Goal: Check status: Check status

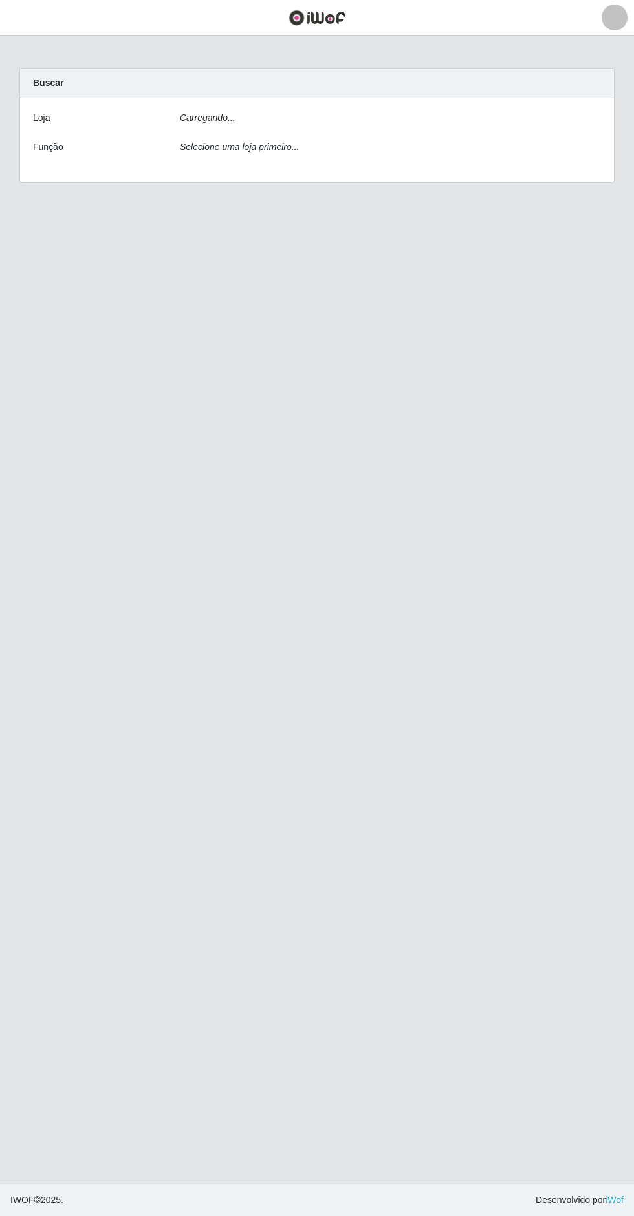
scroll to position [21, 0]
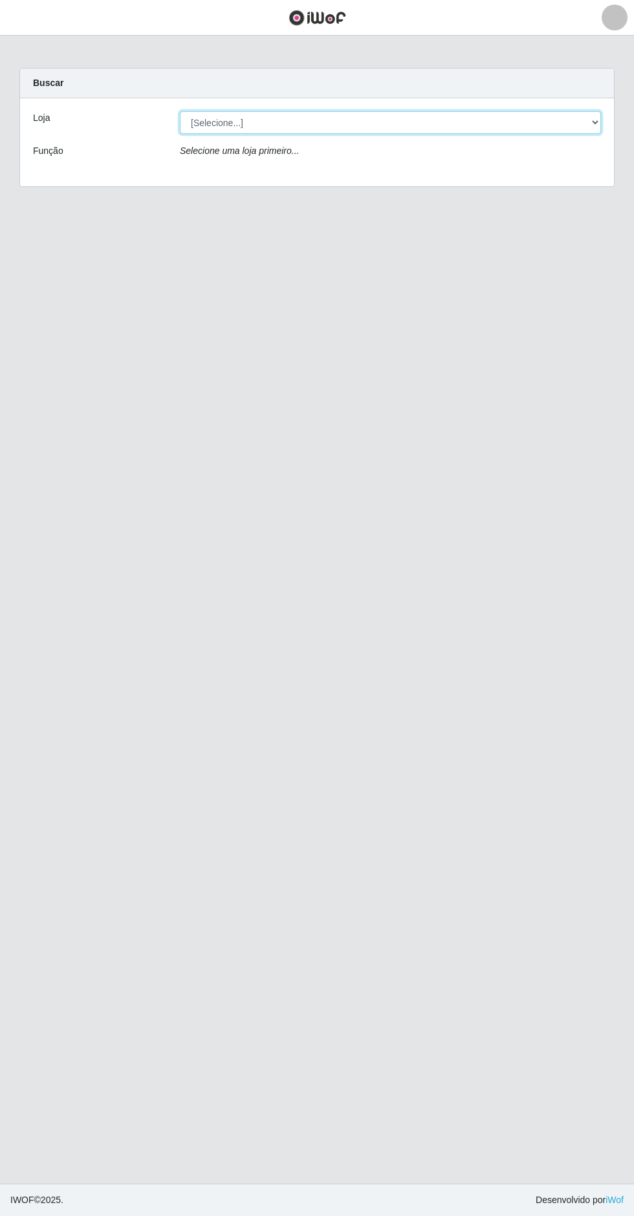
click at [404, 111] on select "[Selecione...] Extrabom - Loja 05 [GEOGRAPHIC_DATA]" at bounding box center [390, 122] width 421 height 23
select select "494"
click at [180, 111] on select "[Selecione...] Extrabom - Loja 05 [GEOGRAPHIC_DATA]" at bounding box center [390, 122] width 421 height 23
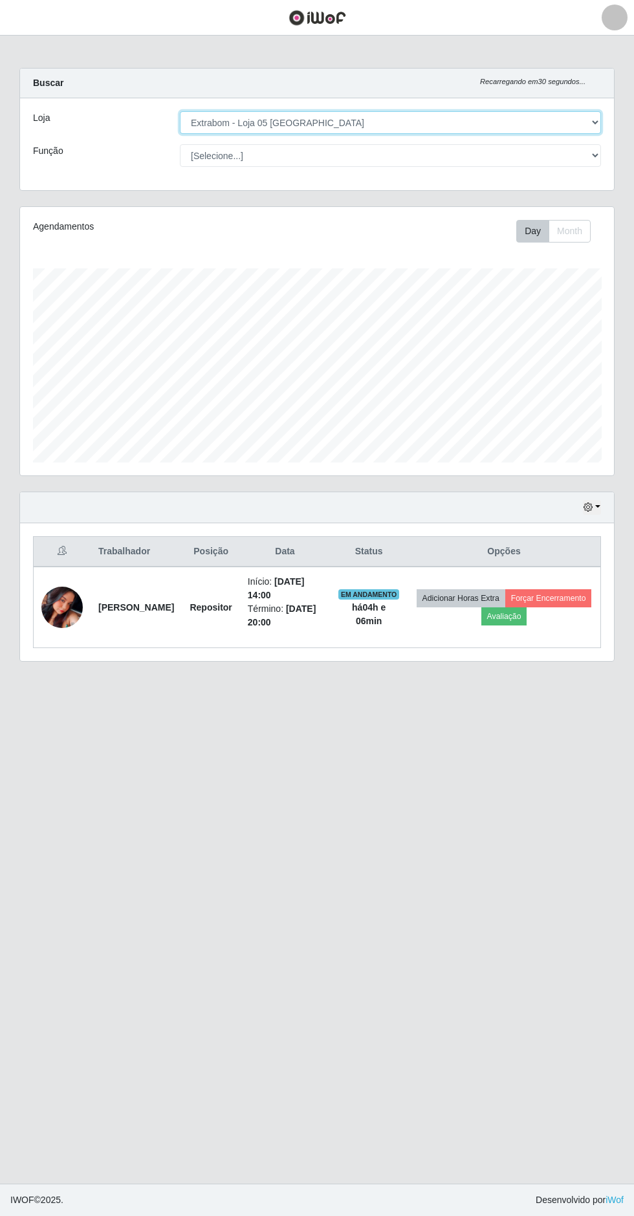
scroll to position [268, 594]
click at [592, 503] on icon "button" at bounding box center [588, 507] width 9 height 9
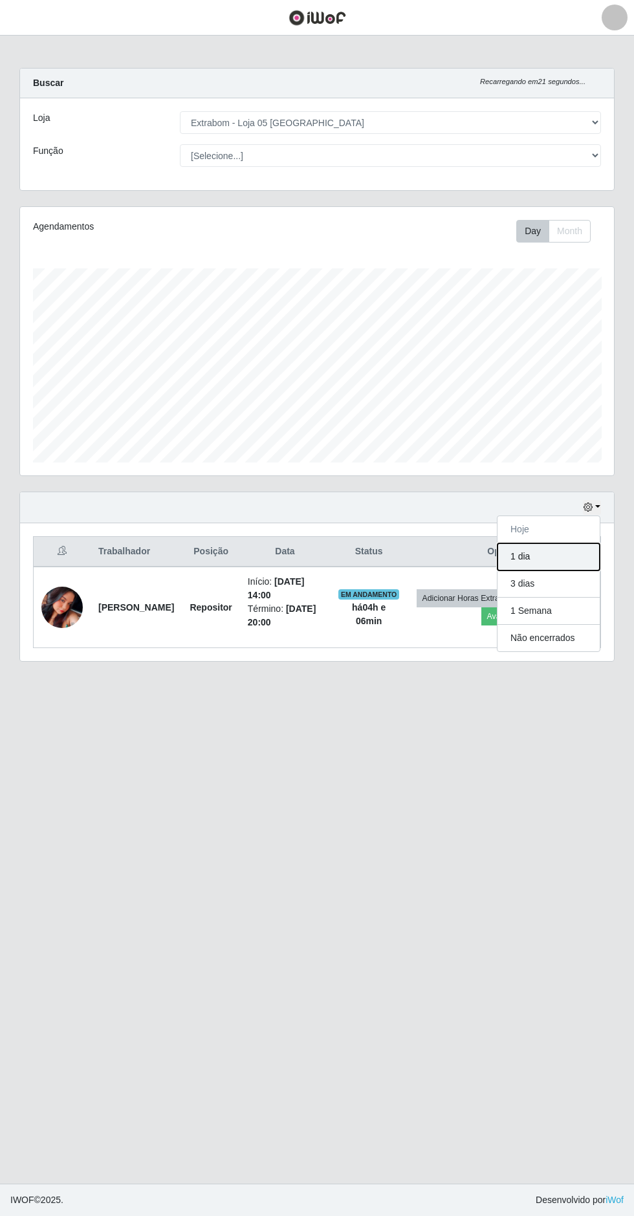
click at [551, 543] on button "1 dia" at bounding box center [549, 556] width 102 height 27
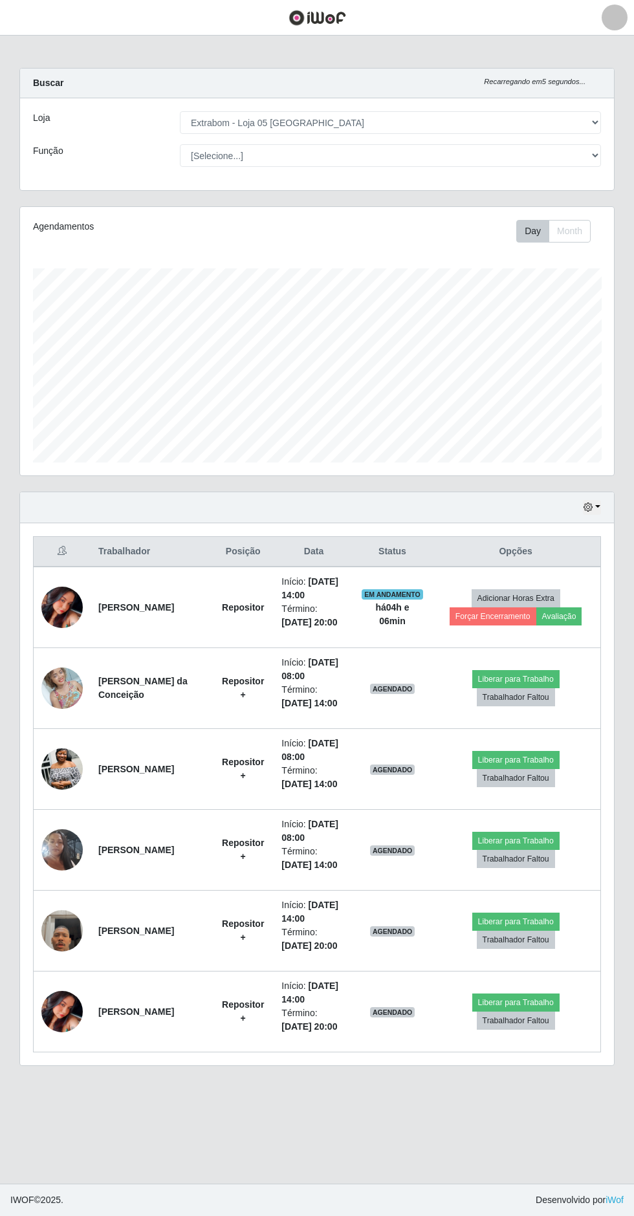
click at [78, 810] on td at bounding box center [63, 850] width 58 height 81
click at [56, 823] on img at bounding box center [61, 850] width 41 height 74
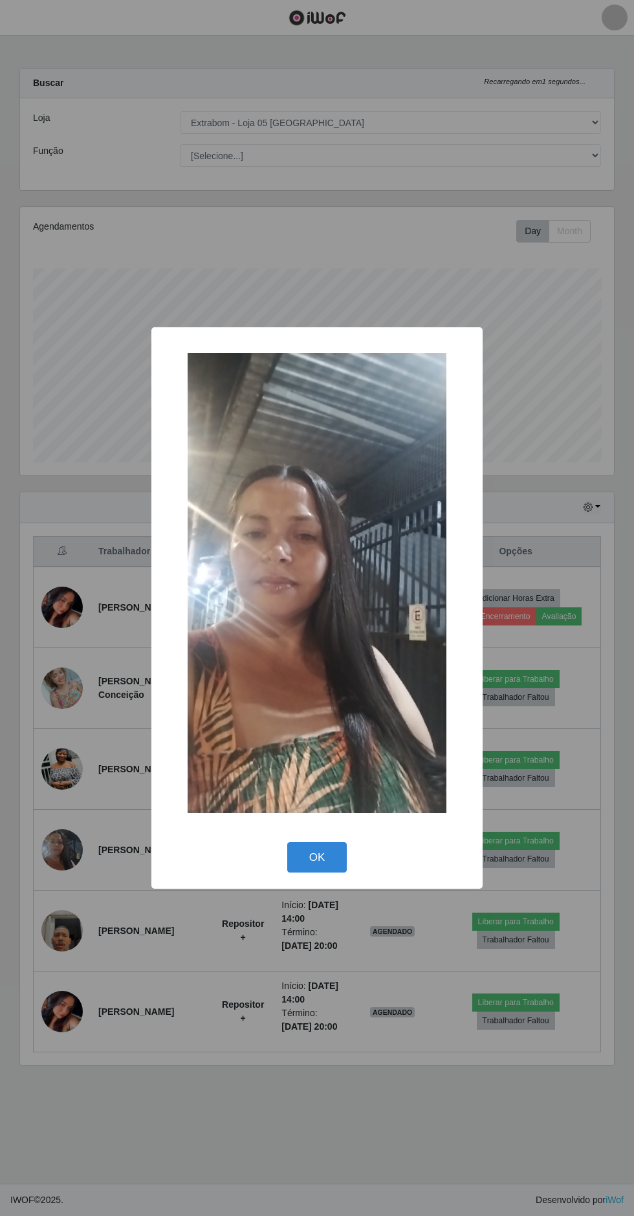
click at [317, 857] on button "OK" at bounding box center [317, 857] width 60 height 30
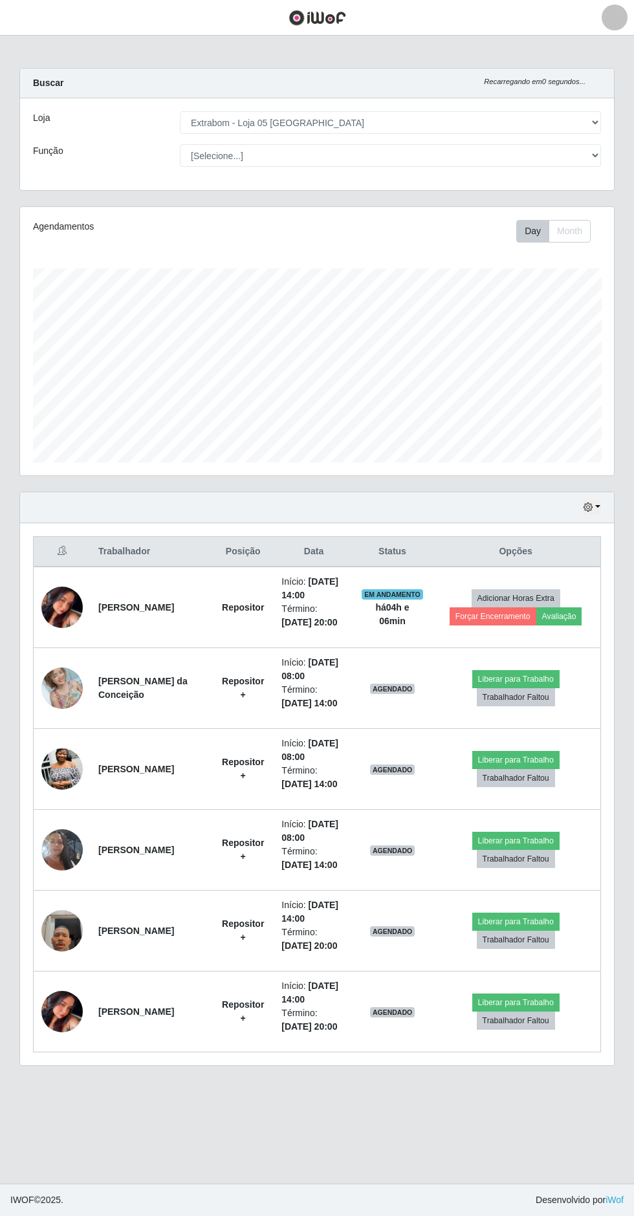
click at [74, 741] on img at bounding box center [61, 768] width 41 height 55
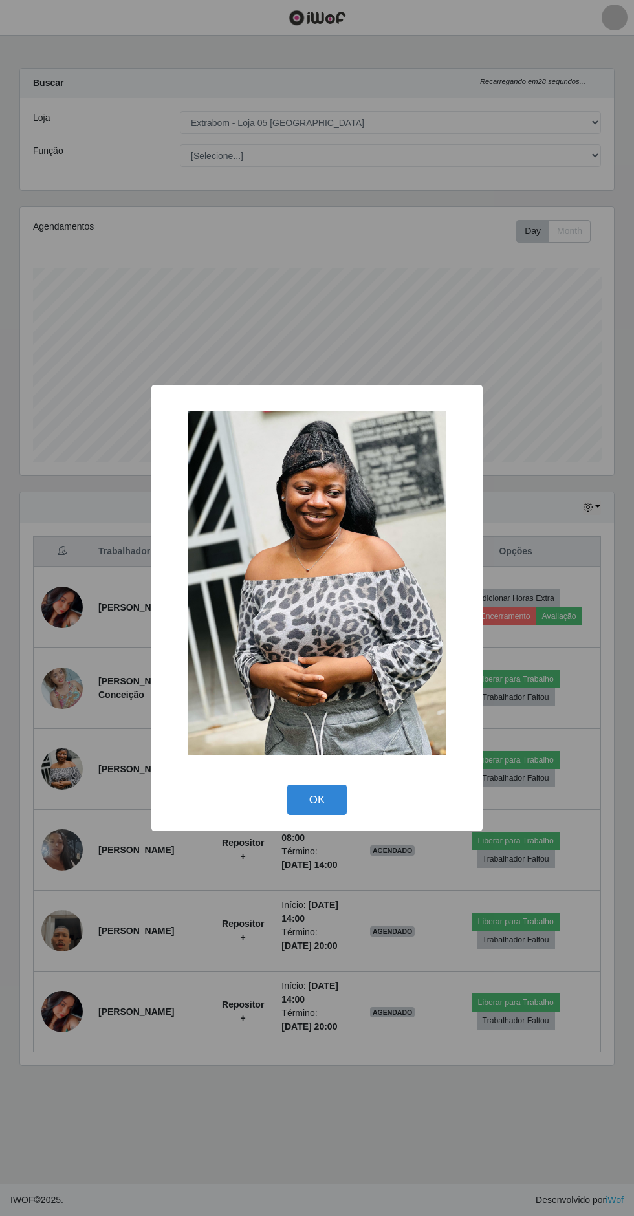
click at [310, 804] on button "OK" at bounding box center [317, 800] width 60 height 30
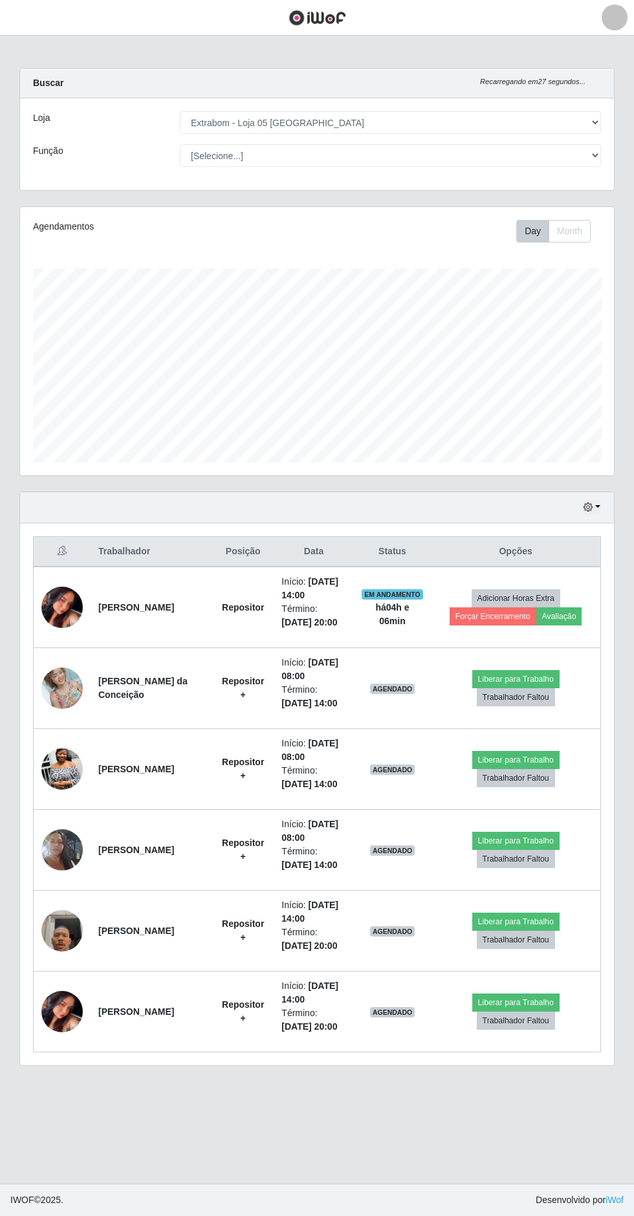
click at [69, 661] on img at bounding box center [61, 688] width 41 height 55
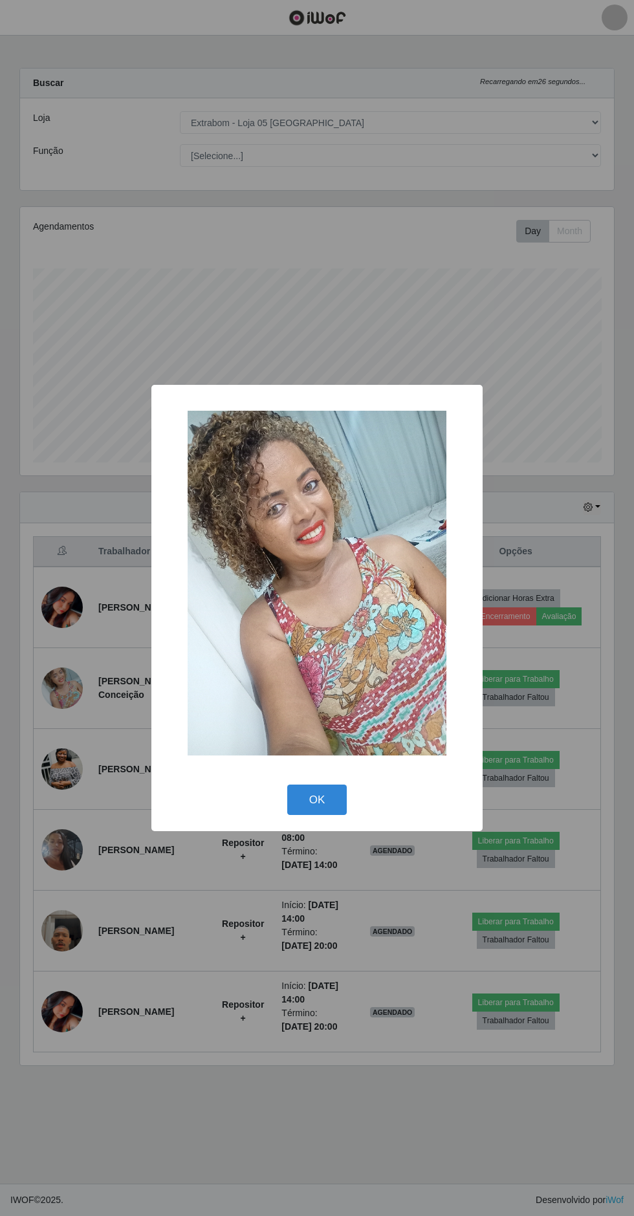
click at [332, 795] on button "OK" at bounding box center [317, 800] width 60 height 30
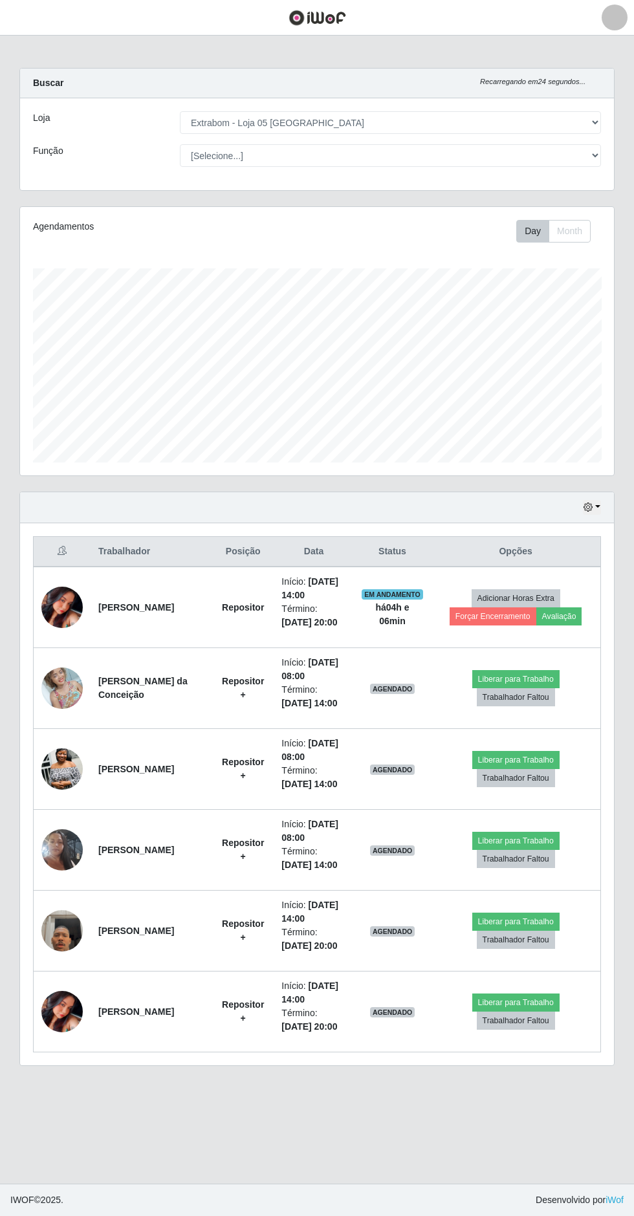
click at [76, 927] on td at bounding box center [63, 931] width 58 height 81
click at [64, 901] on img at bounding box center [61, 931] width 41 height 74
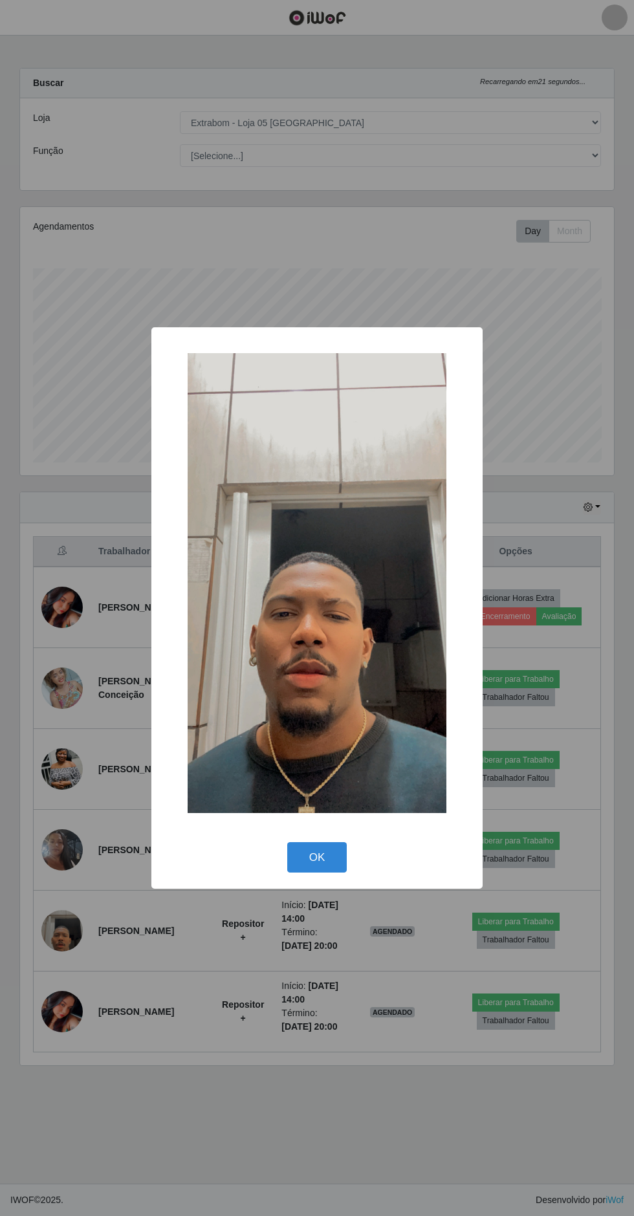
click at [317, 846] on button "OK" at bounding box center [317, 857] width 60 height 30
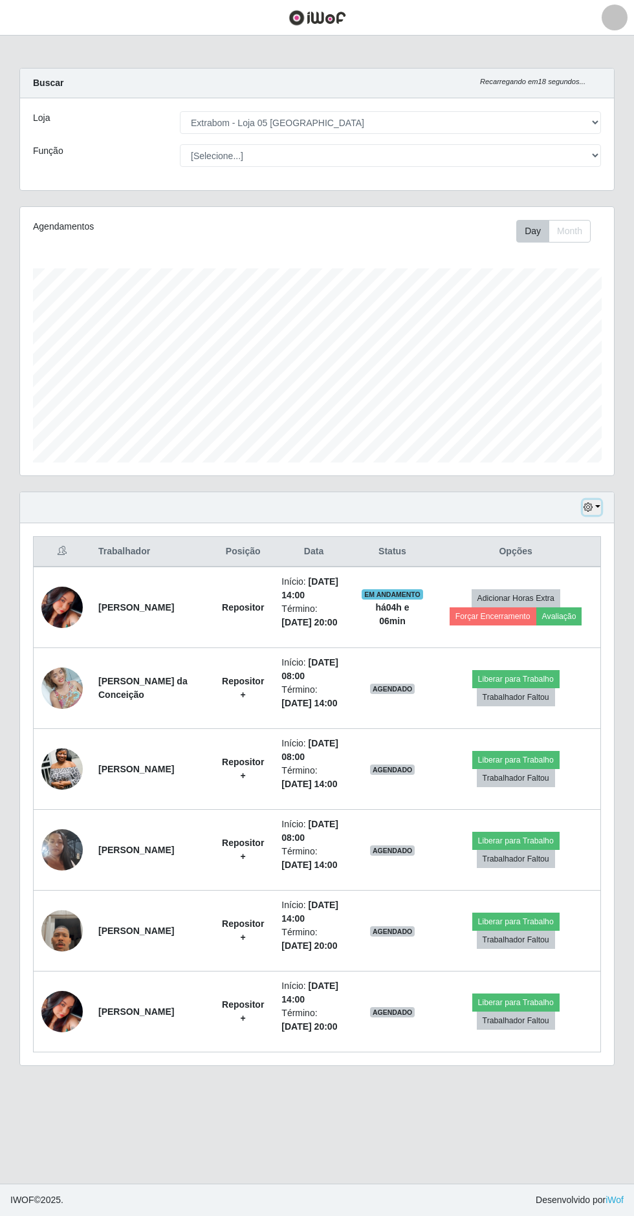
click at [588, 503] on icon "button" at bounding box center [588, 507] width 9 height 9
click at [549, 571] on button "3 dias" at bounding box center [549, 584] width 102 height 27
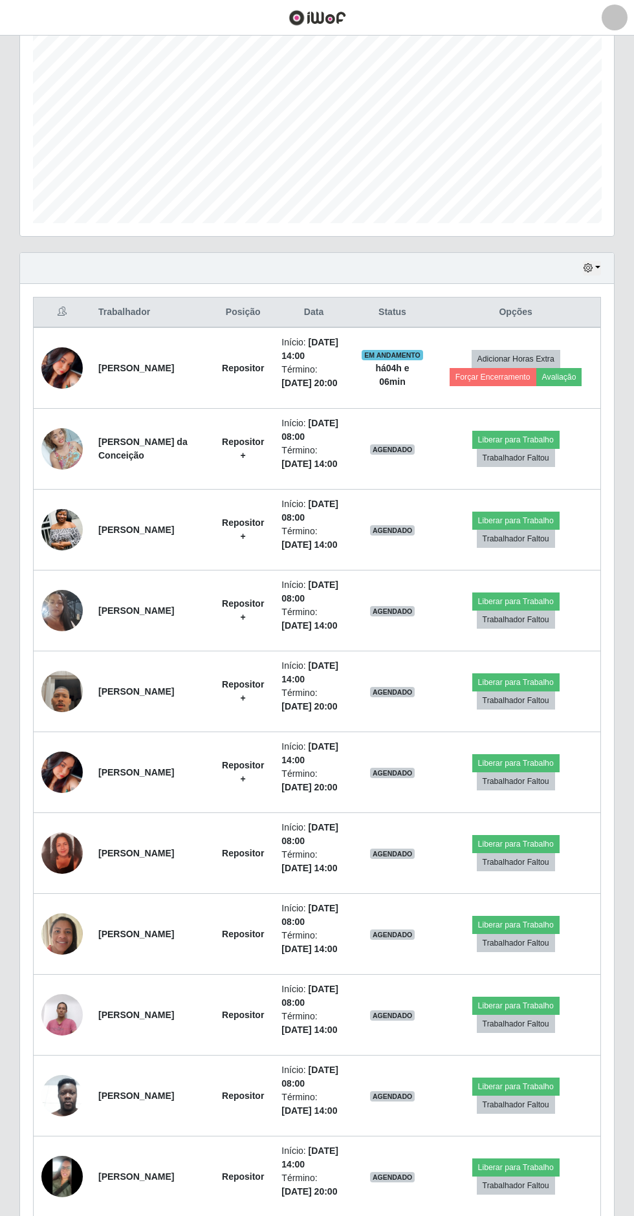
scroll to position [255, 0]
